Goal: Information Seeking & Learning: Learn about a topic

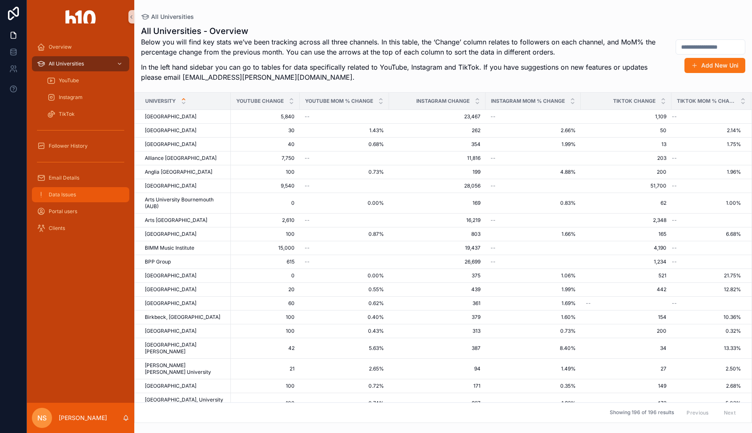
click at [85, 194] on div "Data Issues" at bounding box center [80, 194] width 87 height 13
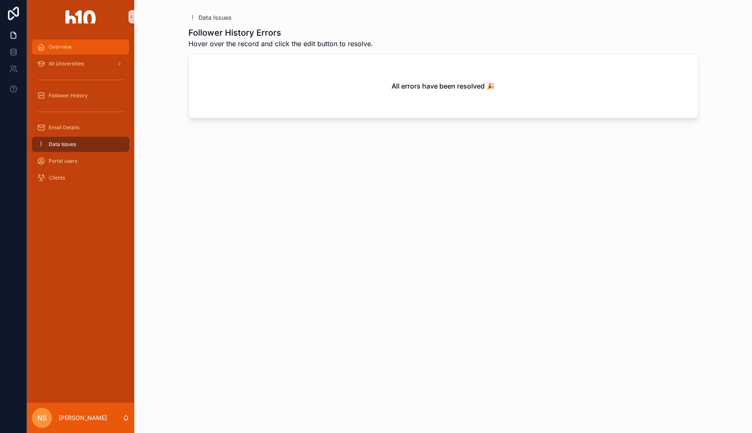
click at [82, 45] on div "Overview" at bounding box center [80, 46] width 87 height 13
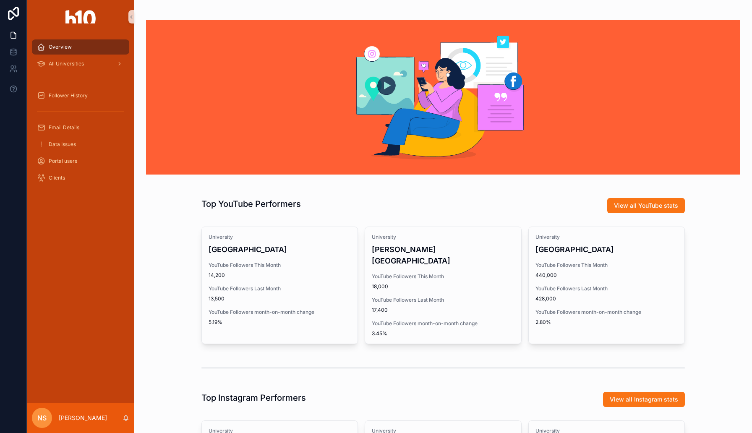
drag, startPoint x: 284, startPoint y: 287, endPoint x: 278, endPoint y: 18, distance: 268.9
click at [0, 0] on div "Overview All Universities Follower History Email Details Data Issues Portal use…" at bounding box center [376, 216] width 752 height 433
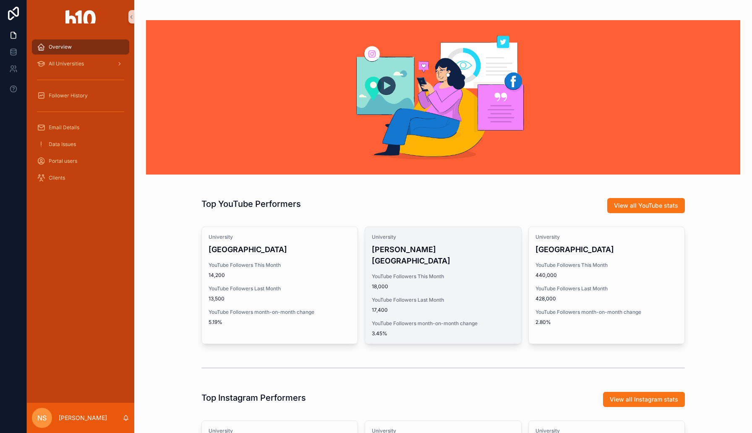
click at [418, 282] on div "University [PERSON_NAME] Business School YouTube Followers This Month 18,000 Yo…" at bounding box center [443, 285] width 156 height 117
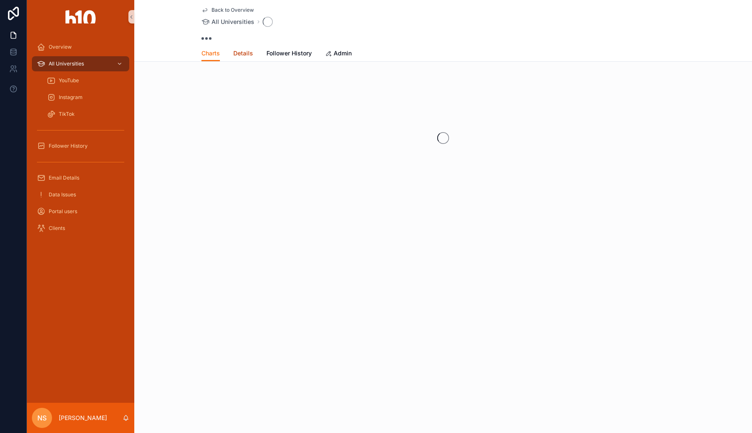
click at [239, 54] on span "Details" at bounding box center [243, 53] width 20 height 8
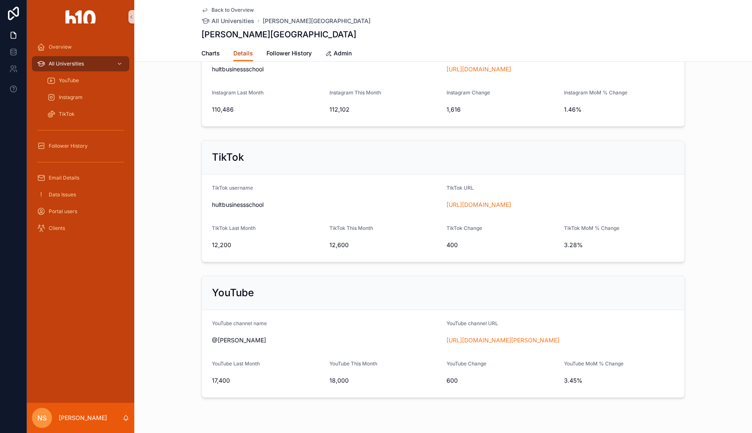
scroll to position [203, 0]
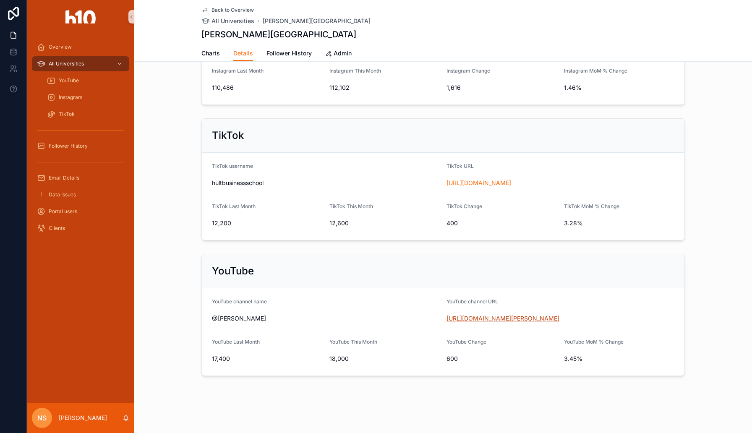
click at [480, 319] on link "[URL][DOMAIN_NAME][PERSON_NAME]" at bounding box center [502, 318] width 113 height 7
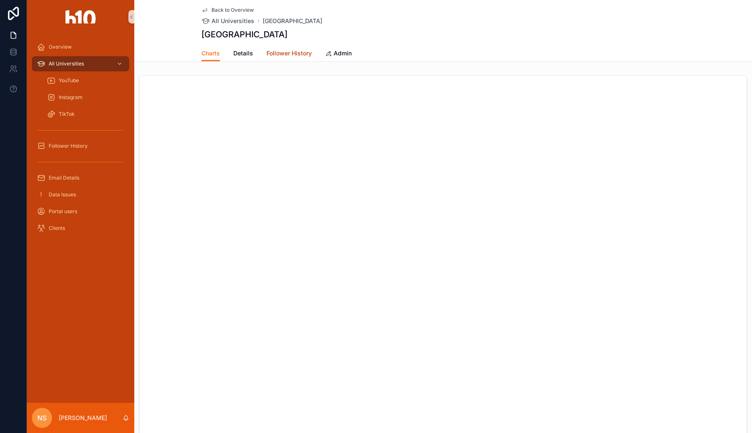
click at [289, 54] on span "Follower History" at bounding box center [288, 53] width 45 height 8
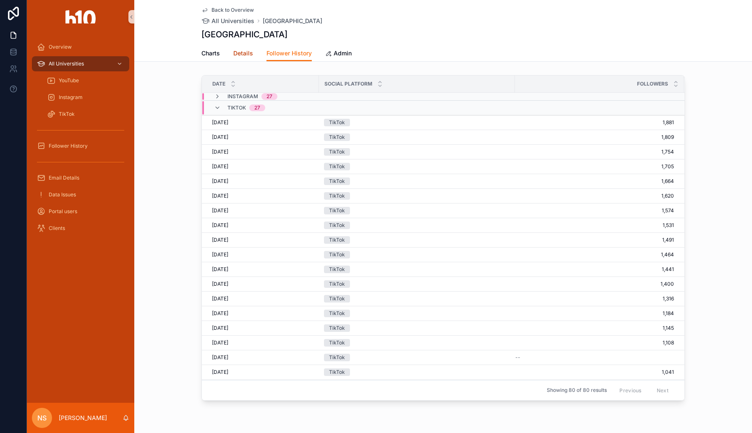
click at [239, 51] on span "Details" at bounding box center [243, 53] width 20 height 8
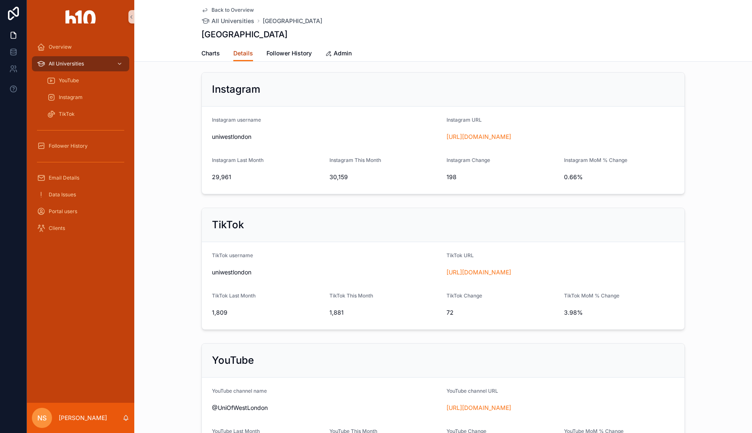
scroll to position [161, 0]
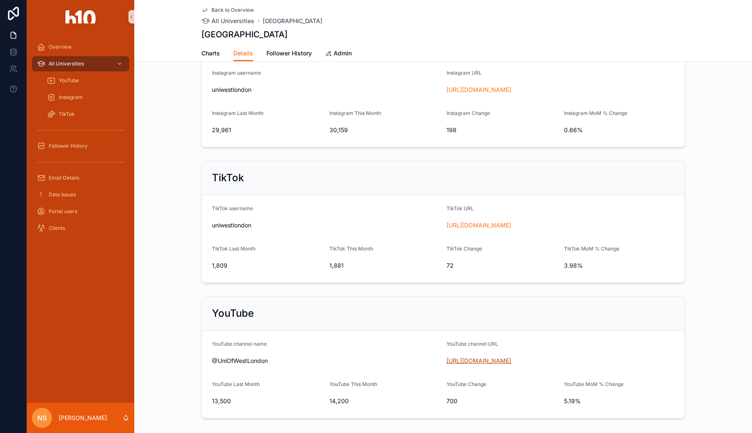
click at [487, 359] on link "https://www.youtube.com/@UniOfWestLondon" at bounding box center [478, 360] width 65 height 7
